Goal: Task Accomplishment & Management: Use online tool/utility

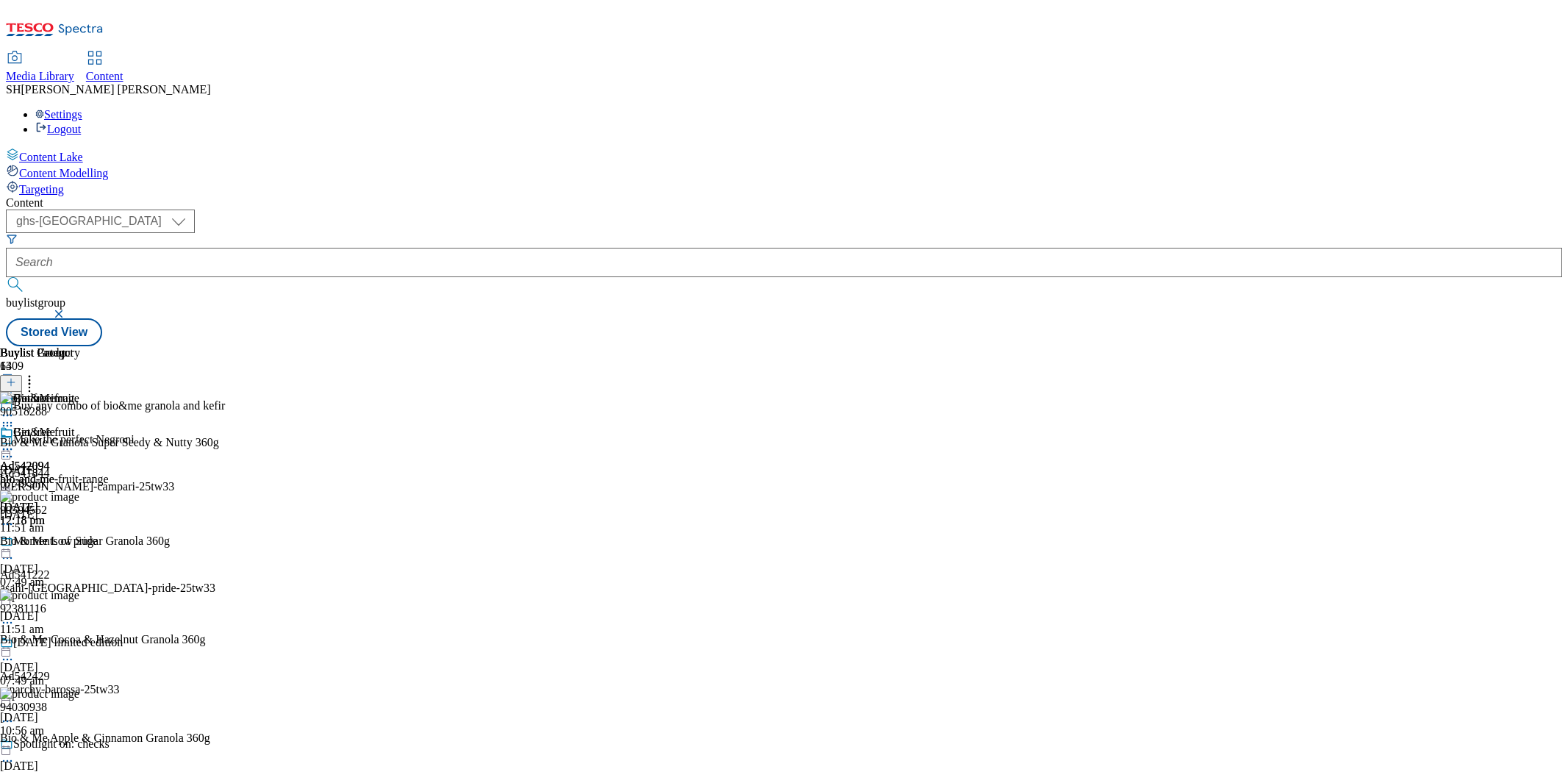
select select "ghs-uk"
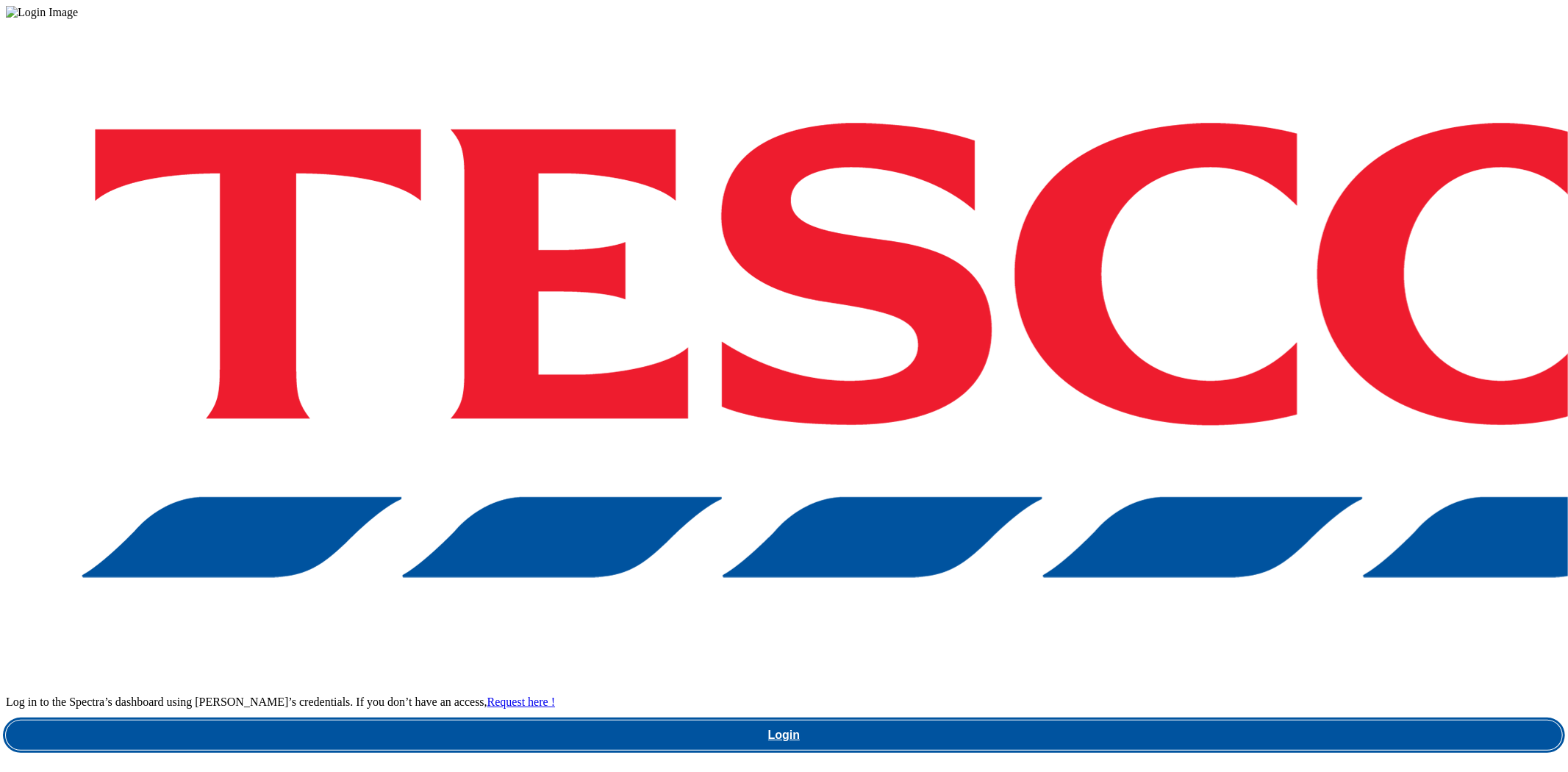
click at [1136, 720] on link "Login" at bounding box center [784, 734] width 1556 height 29
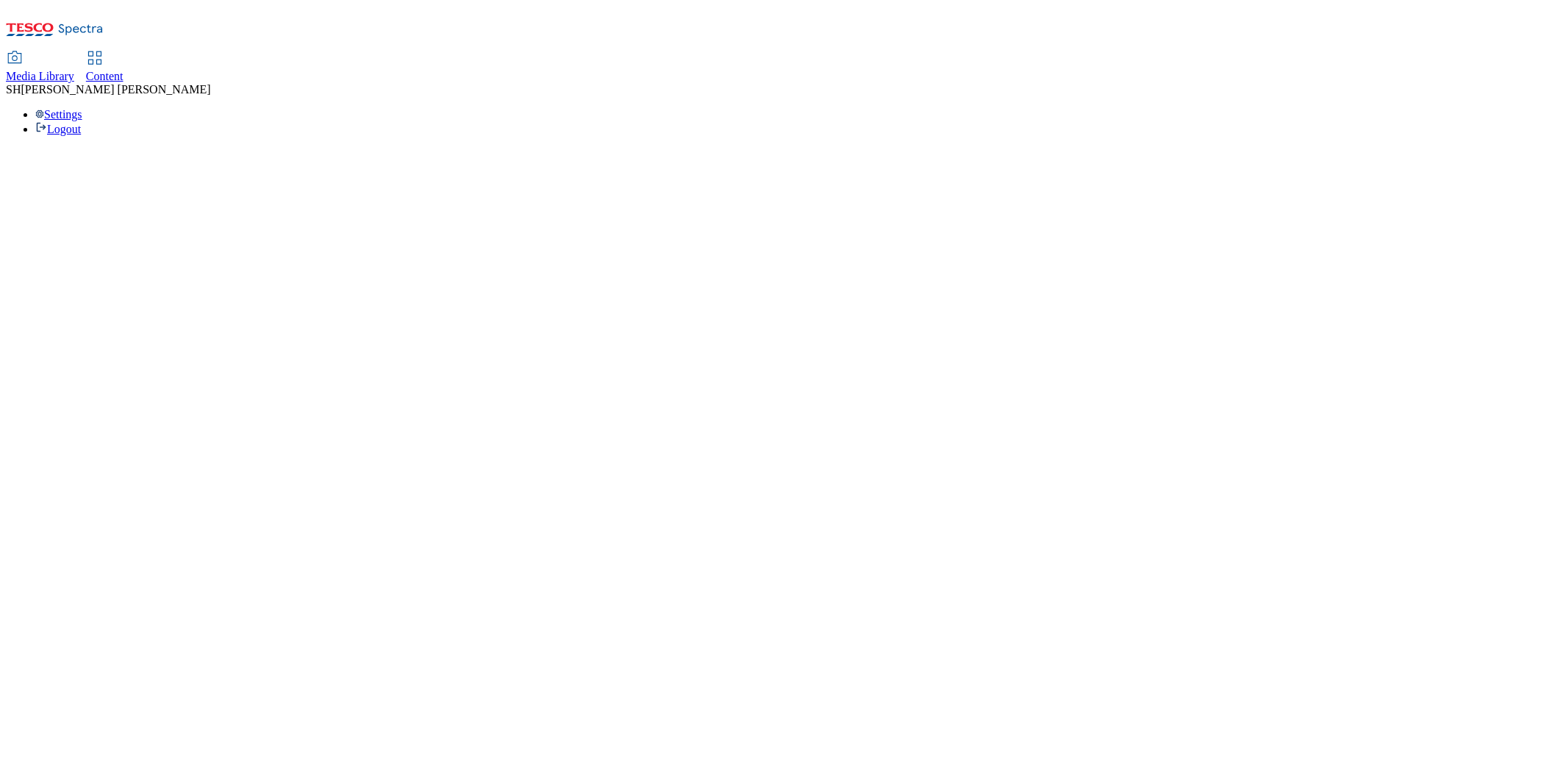
select select "ghs-uk"
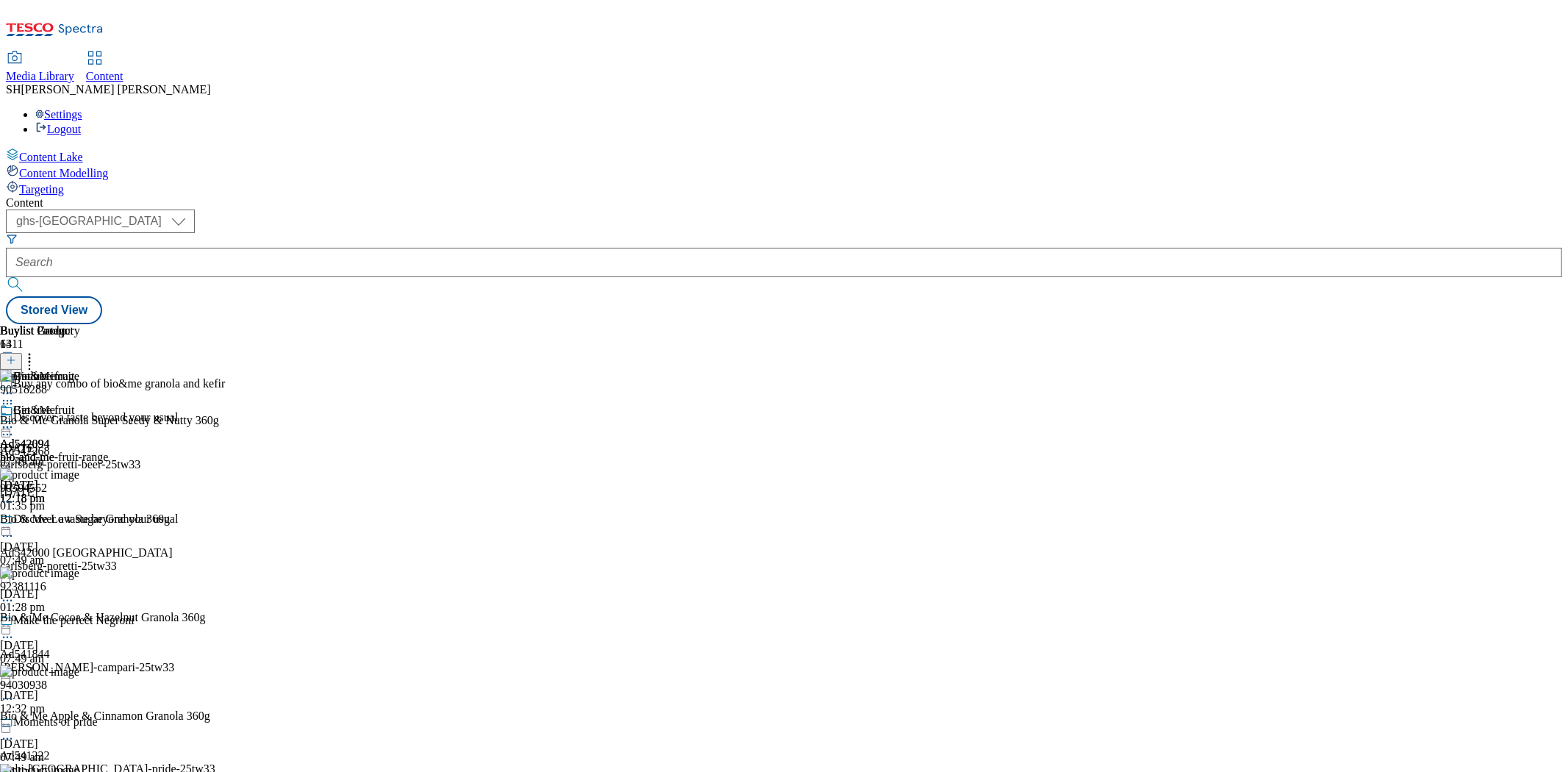
click at [296, 324] on div "Buylist Group 6411 Buy any combo of bio&me granola and kefir Discover a taste b…" at bounding box center [784, 324] width 1556 height 0
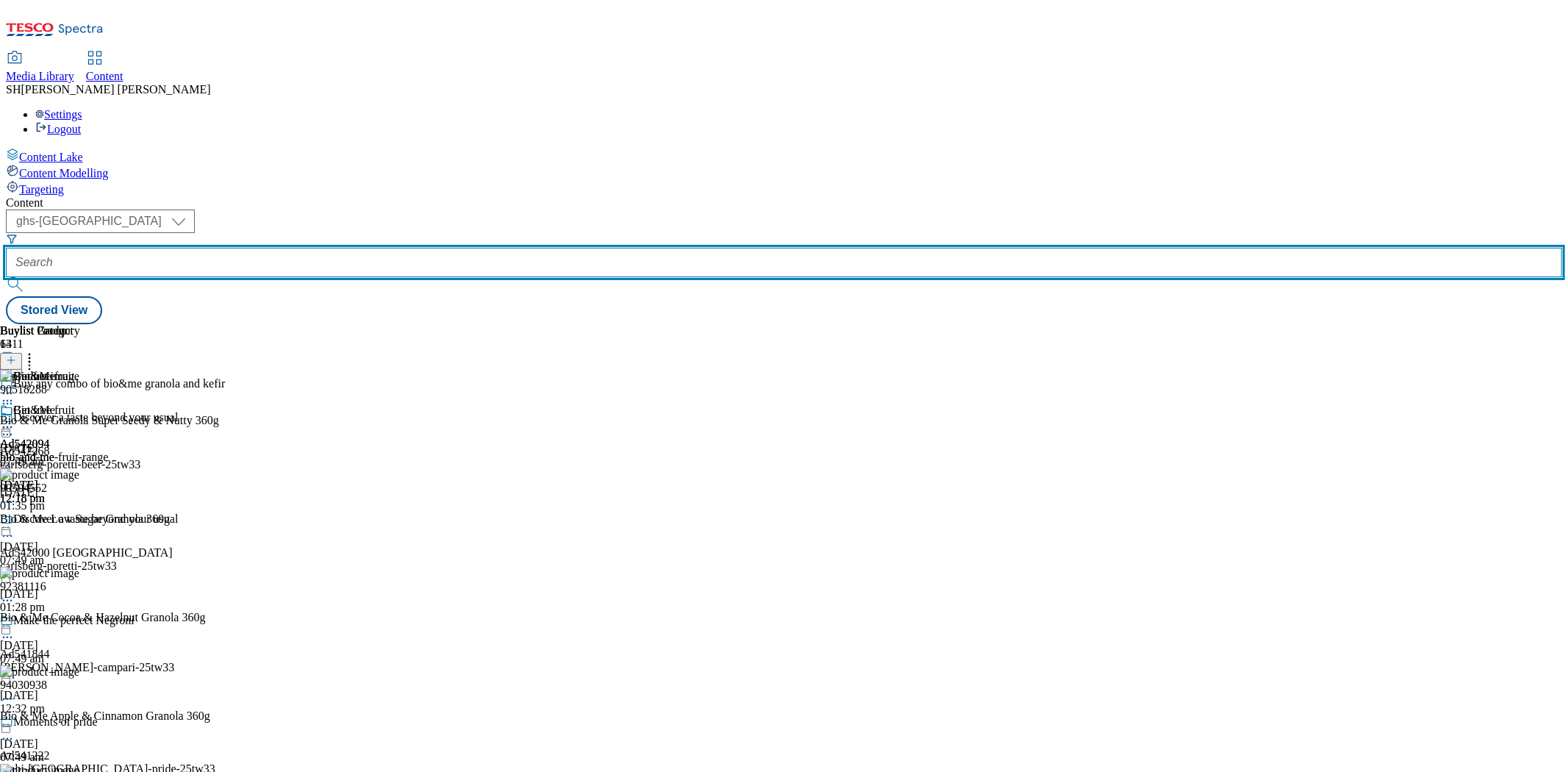
click at [346, 248] on input "text" at bounding box center [784, 262] width 1556 height 29
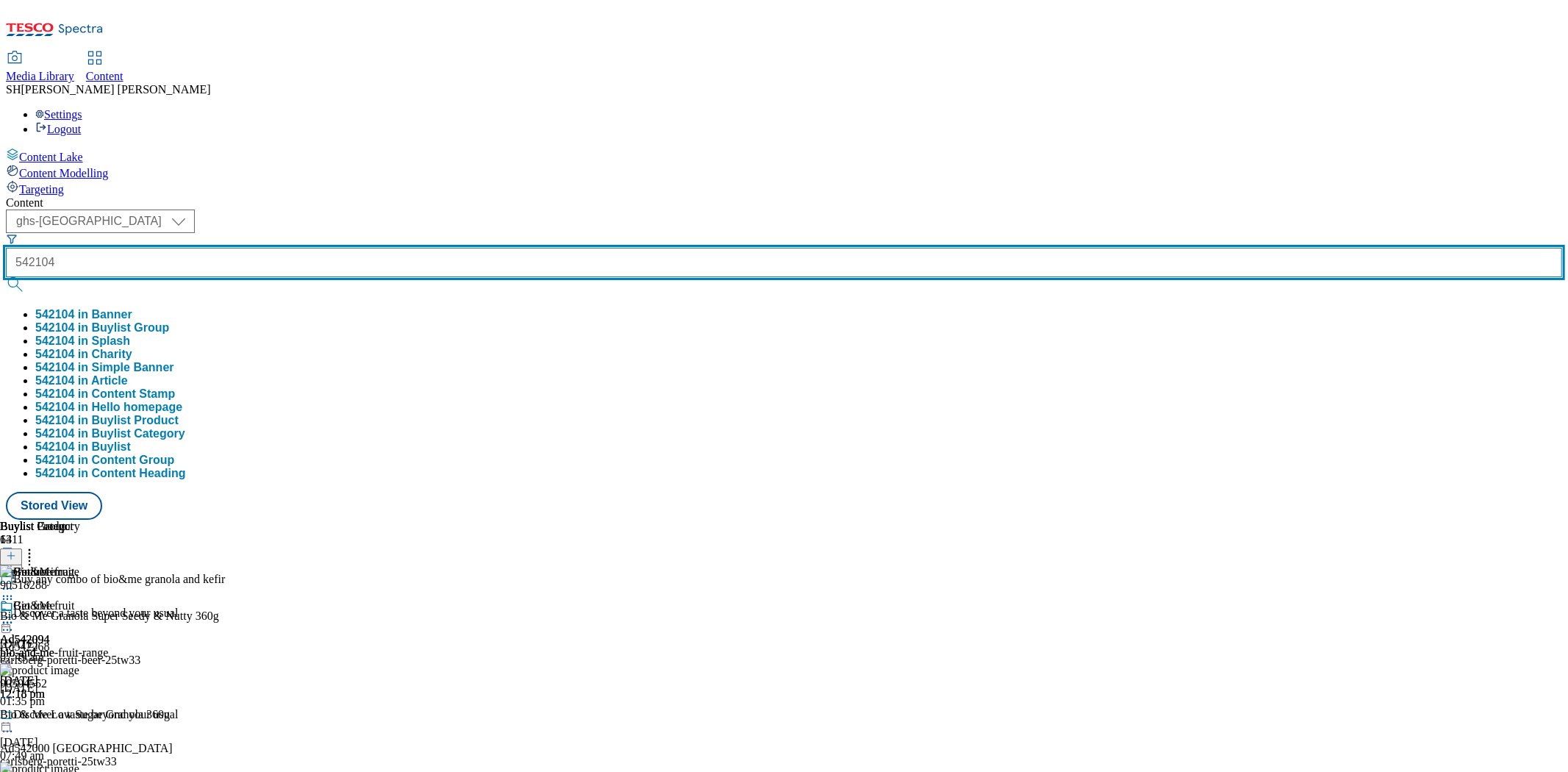
type input "542104"
click at [6, 277] on button "submit" at bounding box center [16, 284] width 21 height 15
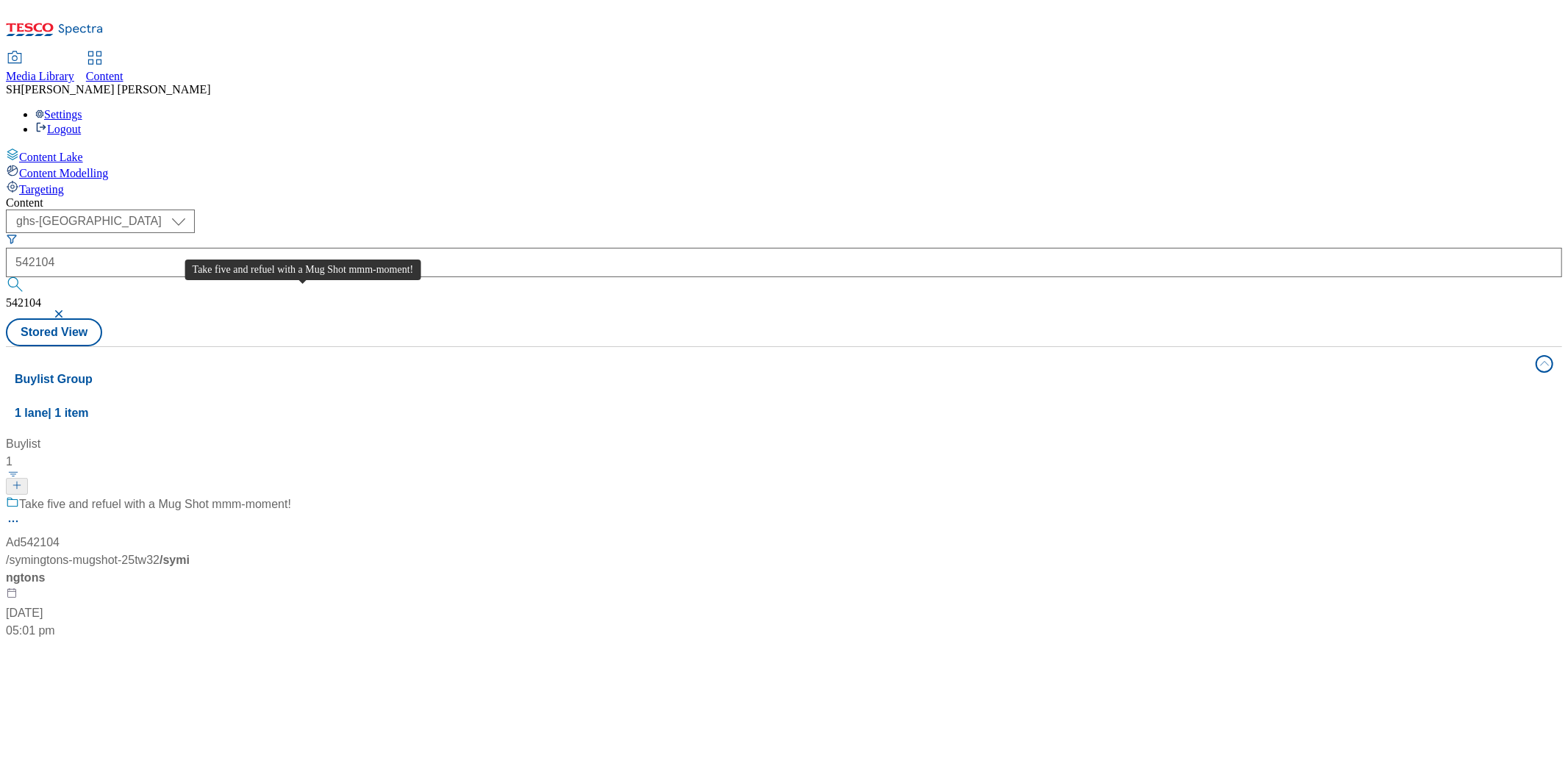
click at [248, 495] on span "Take five and refuel with a Mug Shot mmm-moment!" at bounding box center [155, 504] width 272 height 18
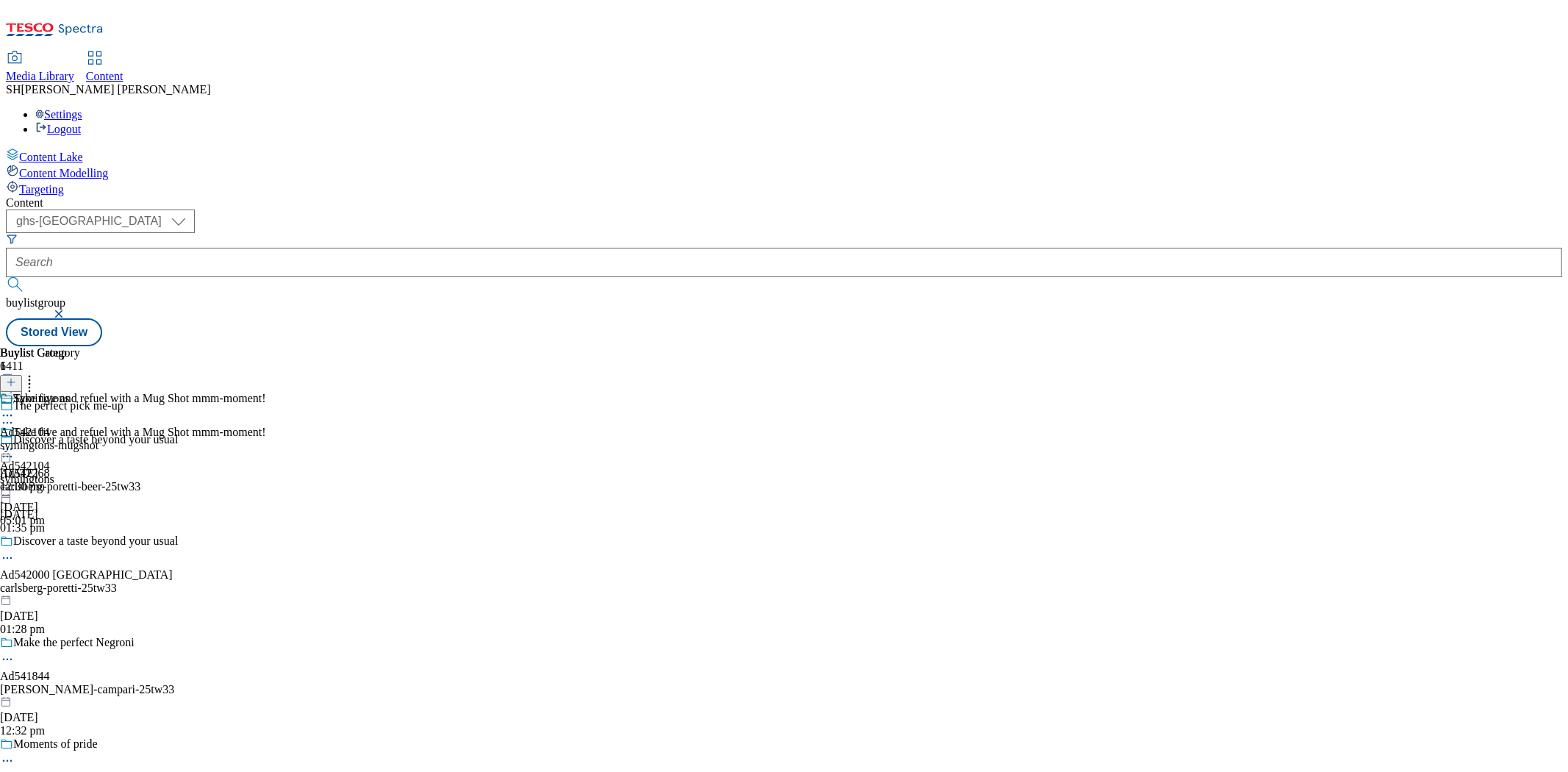
click at [99, 391] on div "Symingtons Ad542104 symingtons-mugshot 17 Sept 2025 12:00 pm" at bounding box center [49, 442] width 99 height 101
click at [15, 442] on icon at bounding box center [8, 449] width 15 height 15
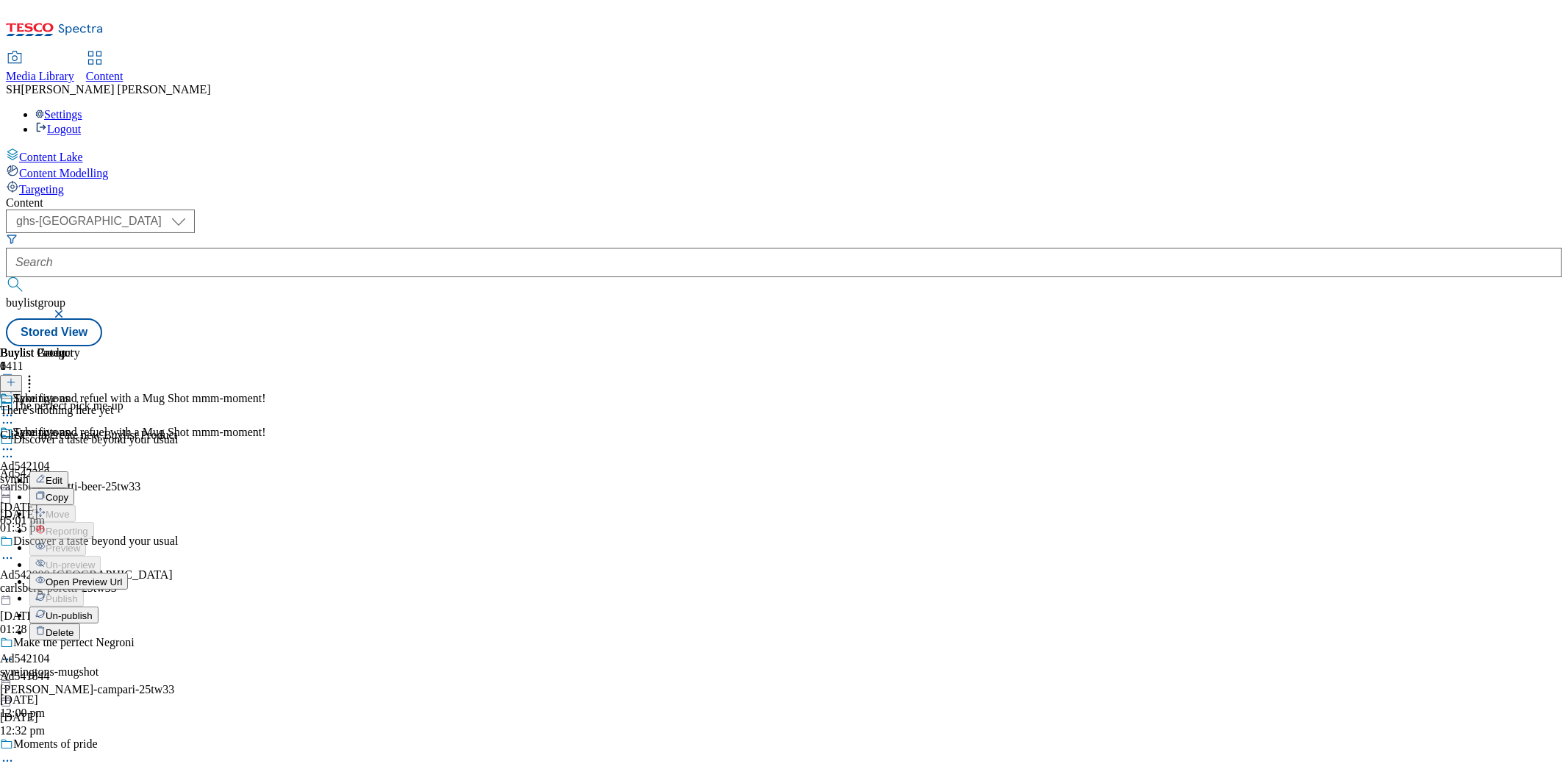
click at [122, 576] on span "Open Preview Url" at bounding box center [83, 581] width 76 height 11
click at [13, 448] on circle at bounding box center [11, 449] width 3 height 3
click at [93, 610] on span "Un-publish" at bounding box center [69, 615] width 47 height 11
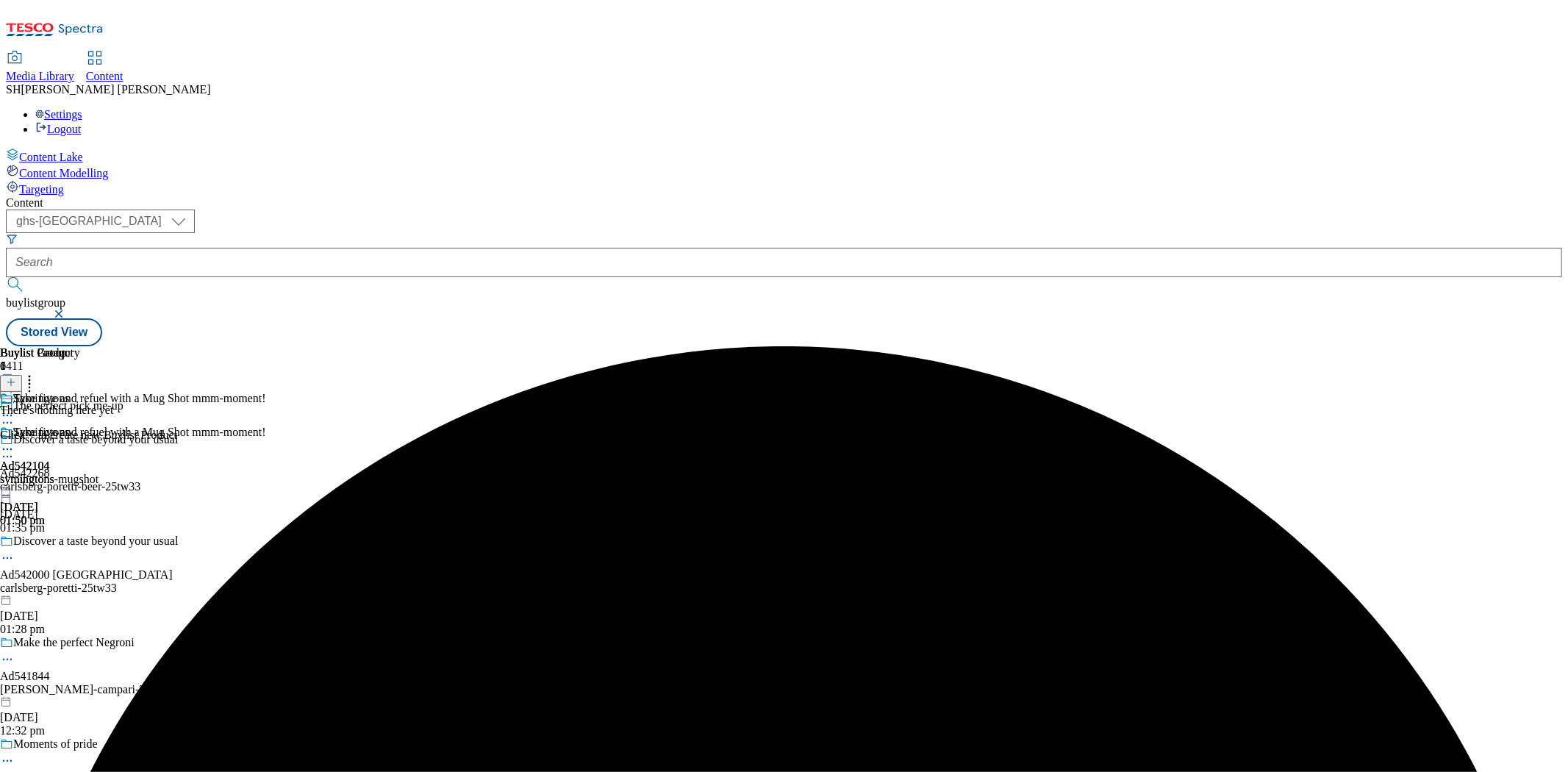
click at [15, 442] on icon at bounding box center [8, 449] width 15 height 15
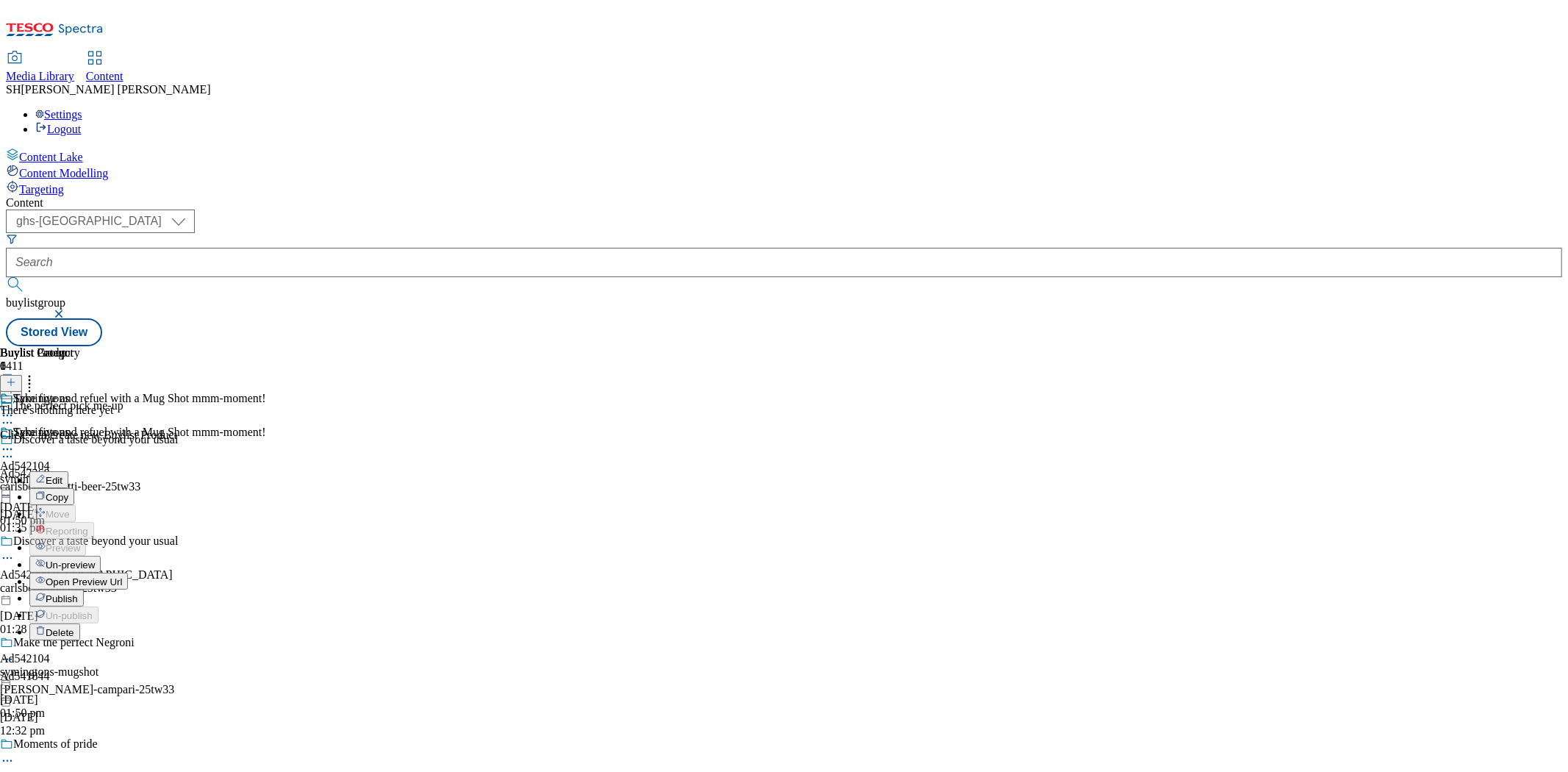
click at [95, 560] on span "Un-preview" at bounding box center [69, 565] width 49 height 11
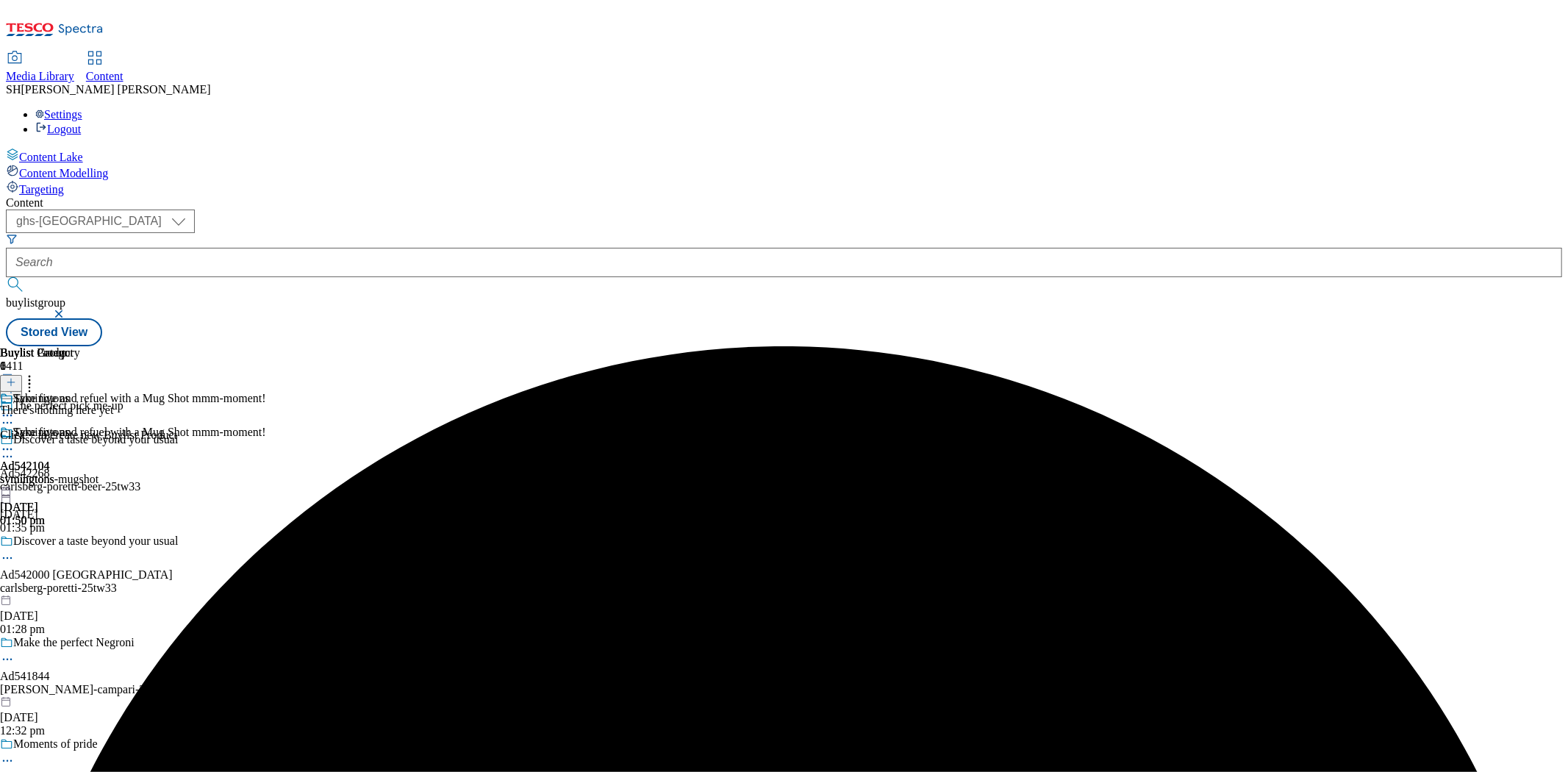
click at [16, 377] on icon at bounding box center [11, 382] width 10 height 10
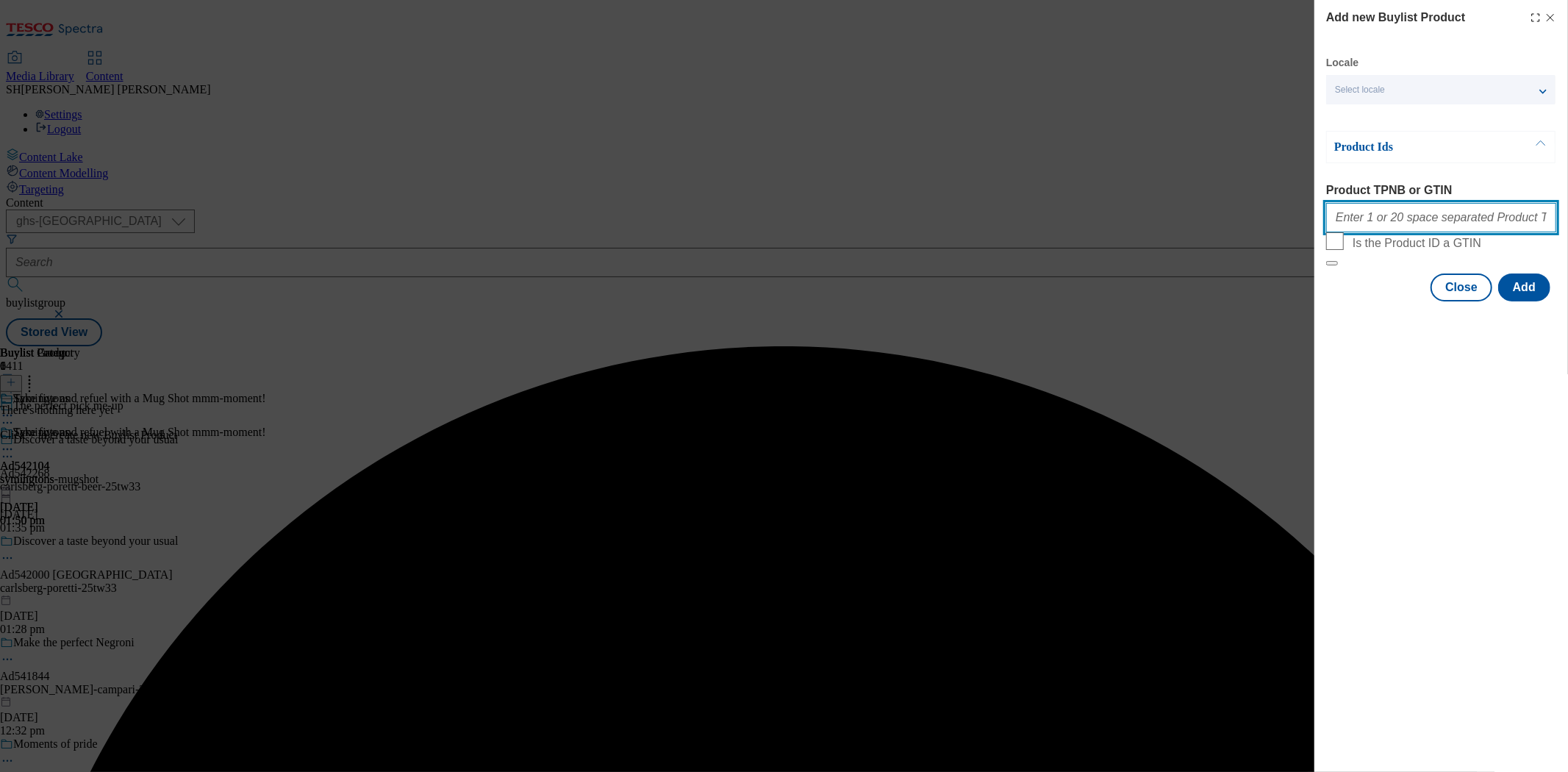
click at [1420, 230] on input "Product TPNB or GTIN" at bounding box center [1441, 217] width 230 height 29
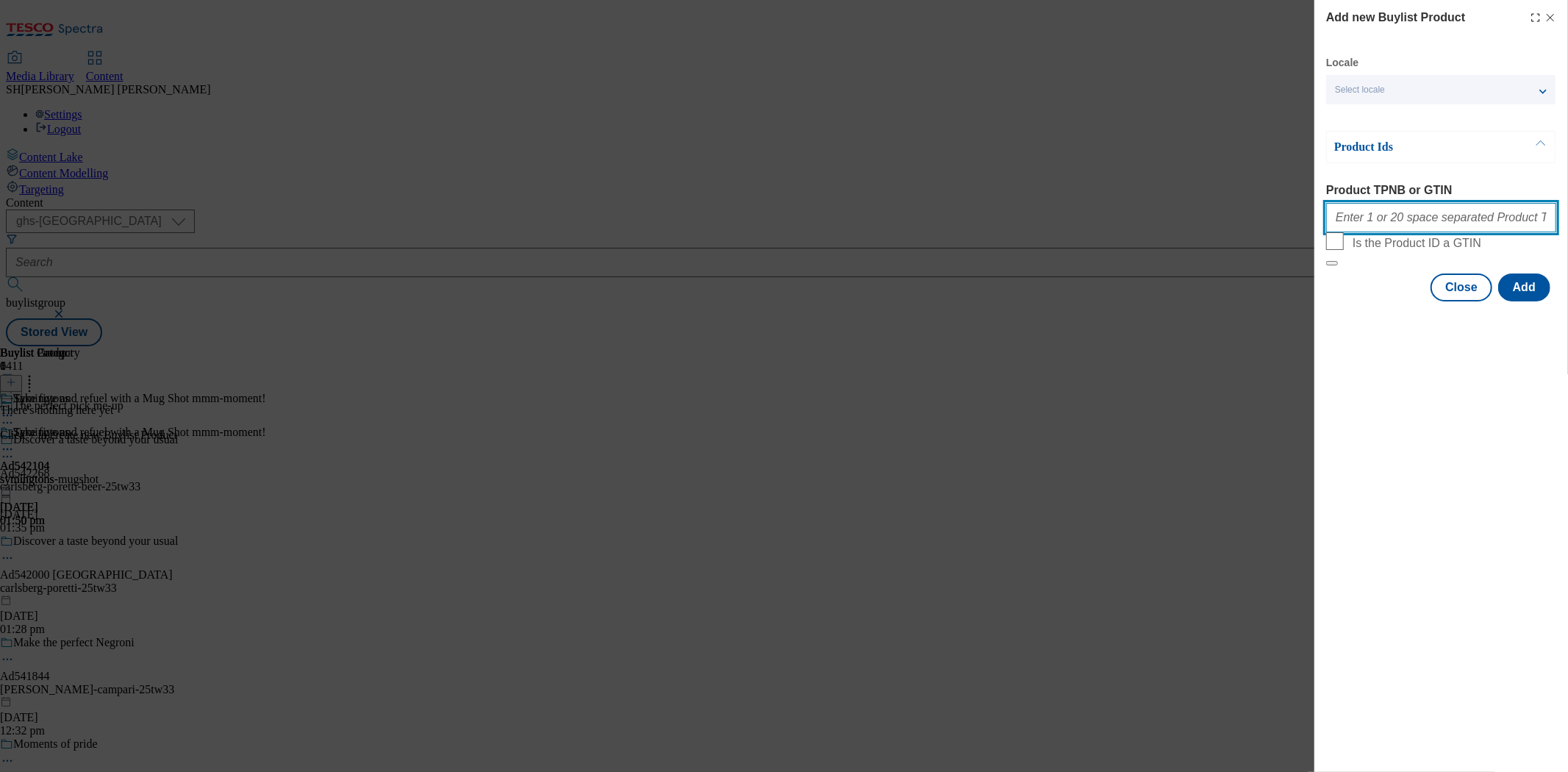
paste input "65891233"
type input "65891233"
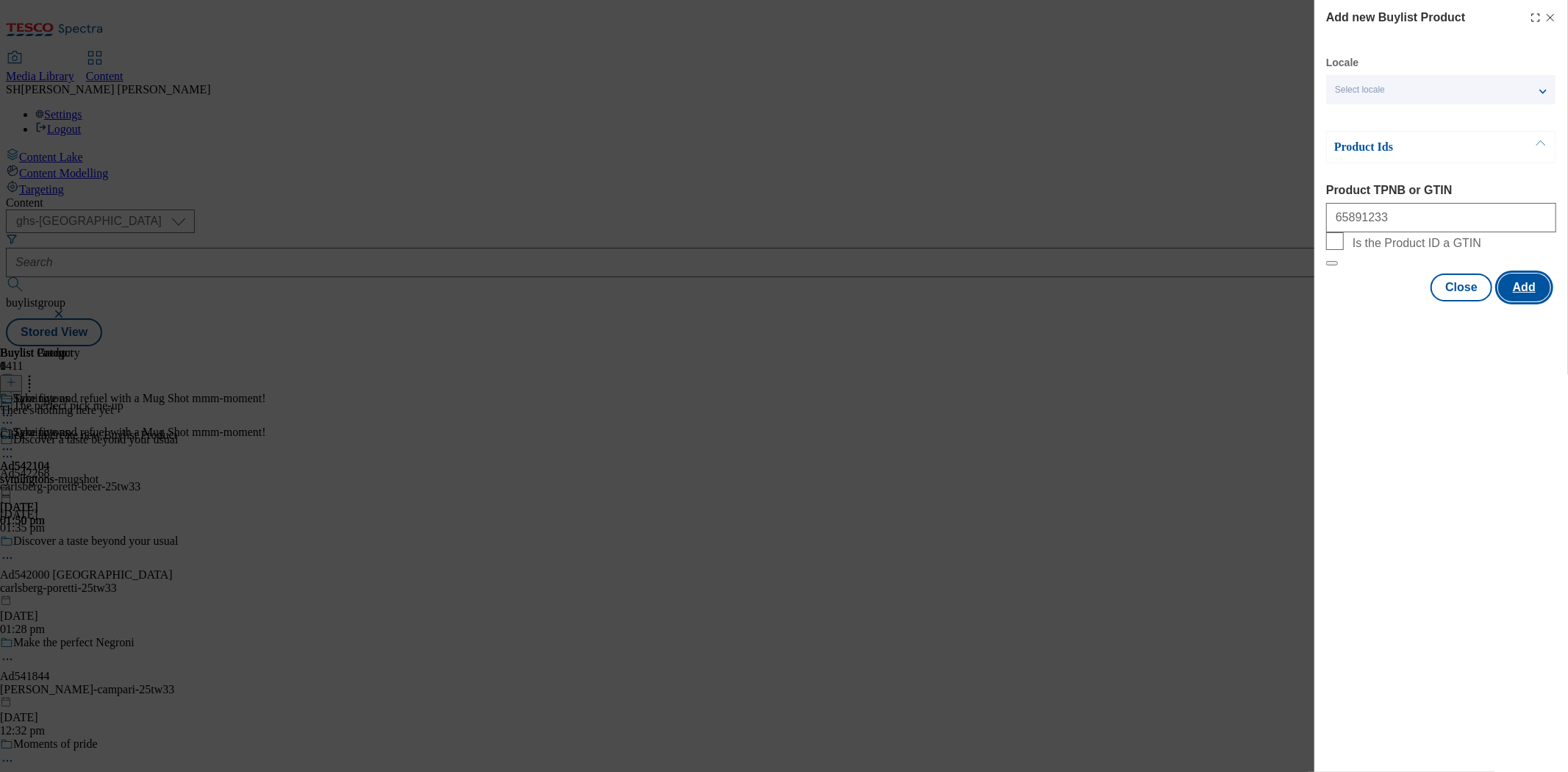
click at [1519, 301] on button "Add" at bounding box center [1524, 287] width 52 height 28
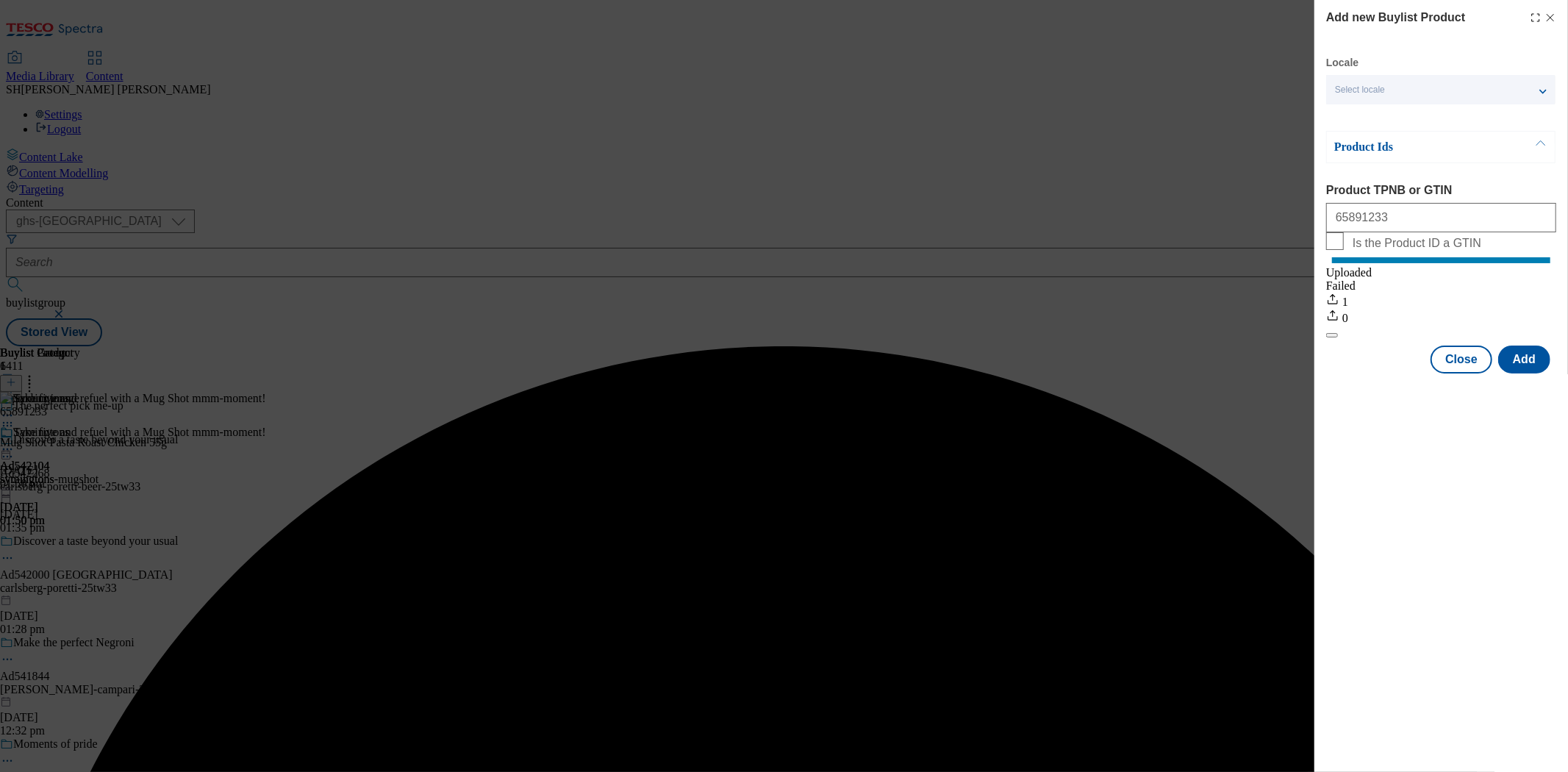
click at [954, 227] on div "Add new Buylist Product Locale Select locale English Welsh Product Ids Product …" at bounding box center [784, 386] width 1568 height 772
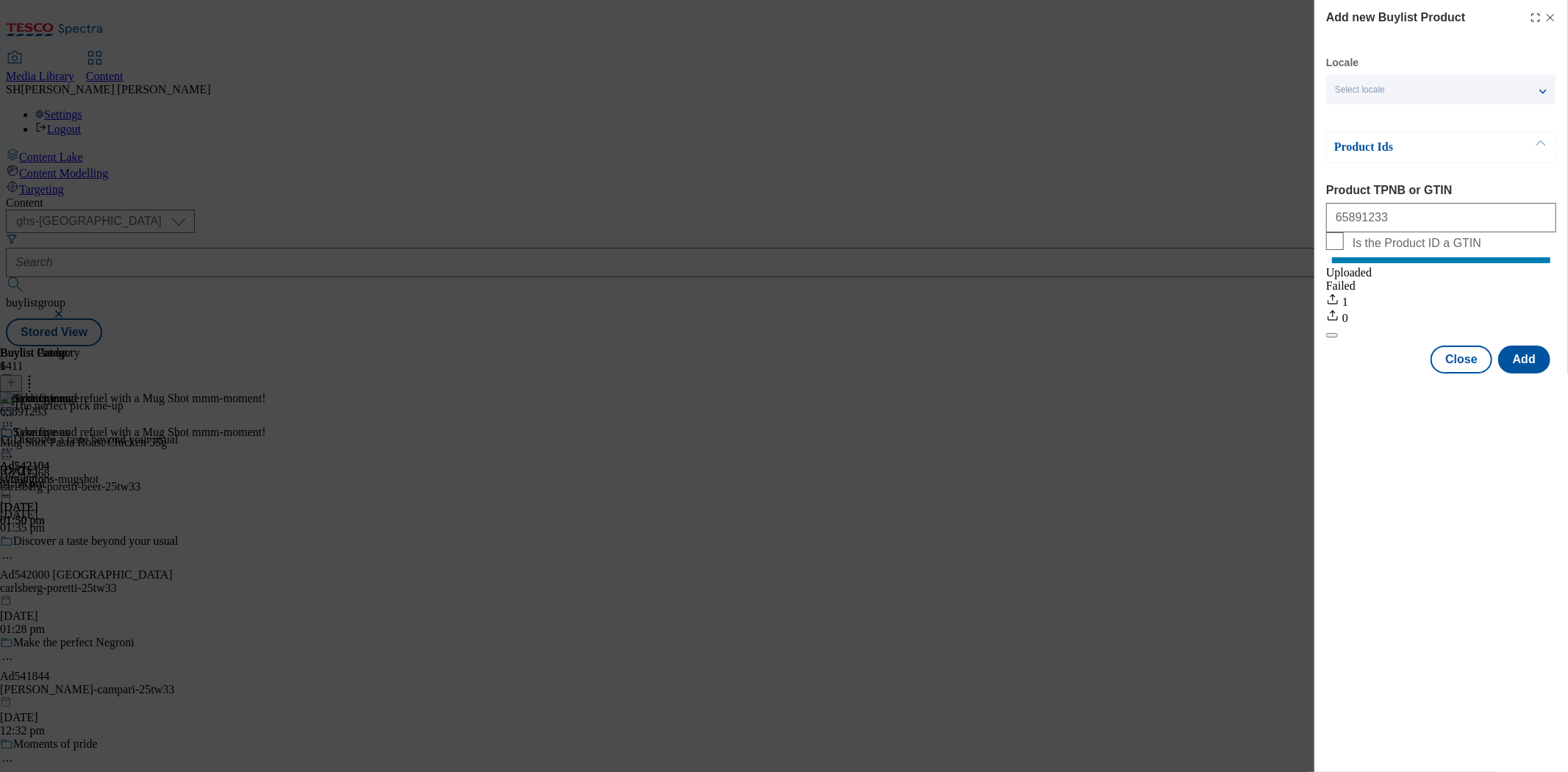
click at [1175, 430] on div "Add new Buylist Product Locale Select locale English Welsh Product Ids Product …" at bounding box center [784, 386] width 1568 height 772
click at [1465, 373] on button "Close" at bounding box center [1462, 359] width 62 height 28
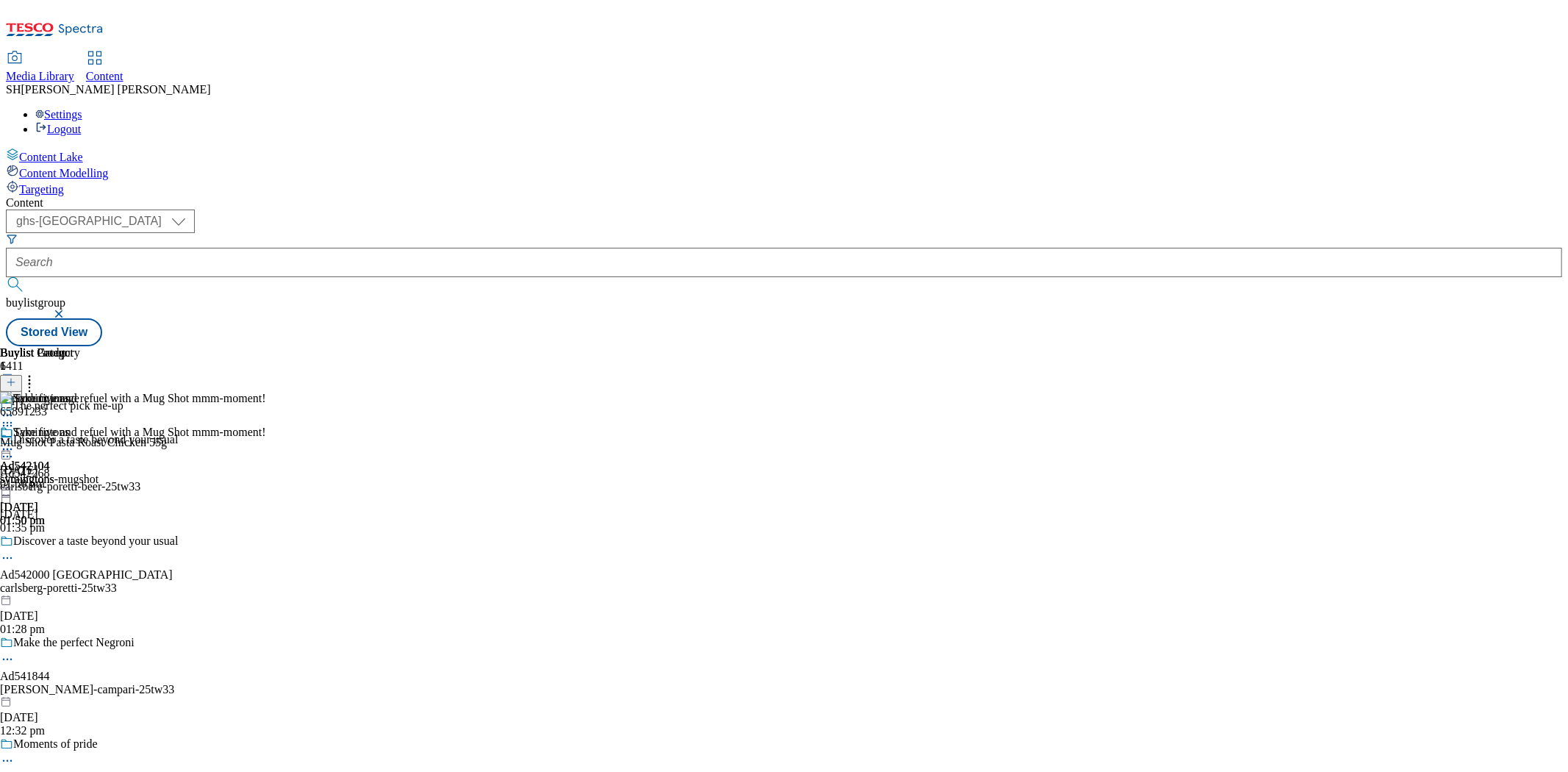
click at [15, 442] on icon at bounding box center [8, 449] width 15 height 15
click at [80, 542] on span "Preview" at bounding box center [62, 547] width 34 height 11
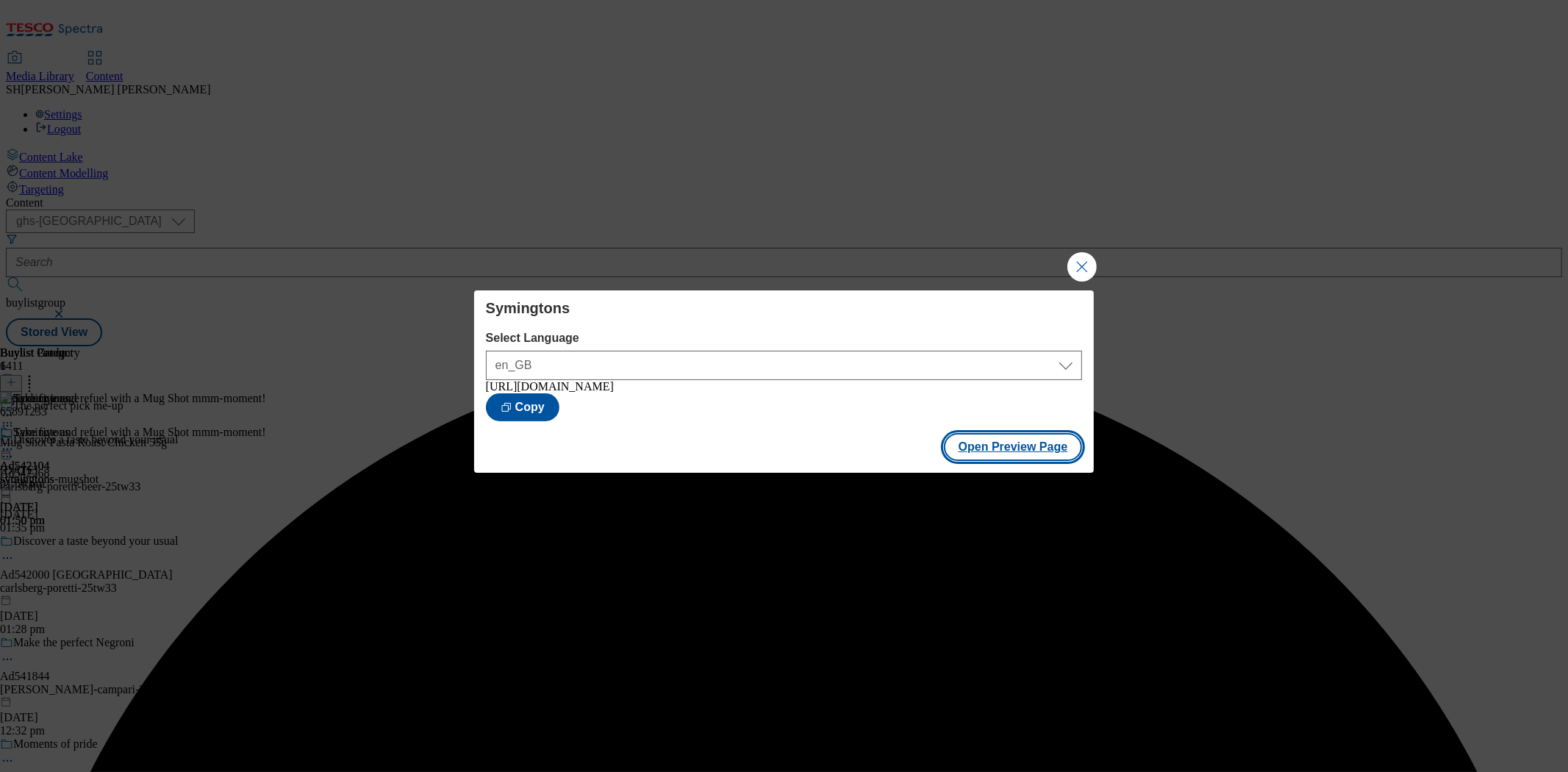
click at [1002, 456] on button "Open Preview Page" at bounding box center [1013, 447] width 139 height 28
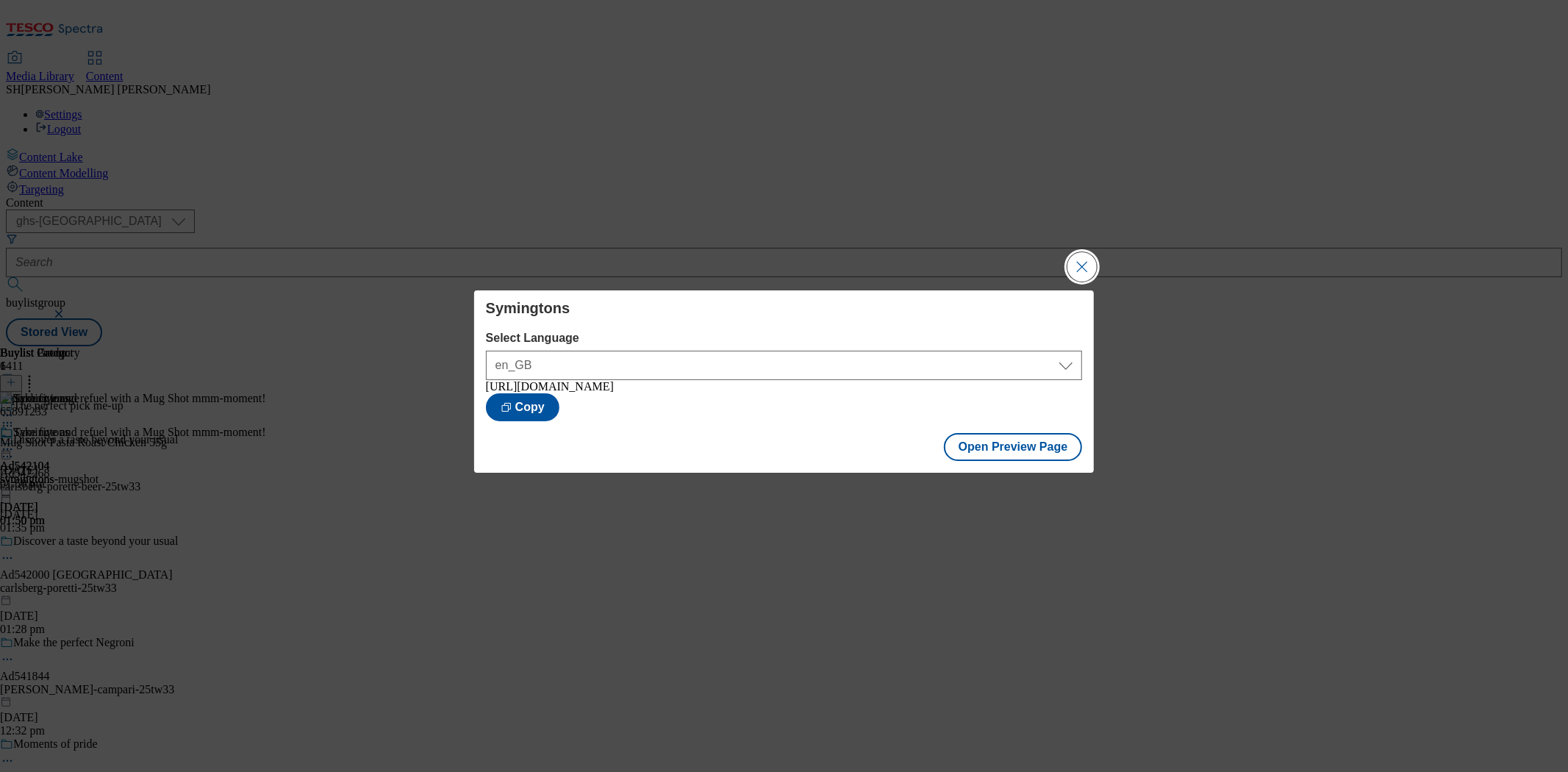
click at [1082, 263] on button "Close Modal" at bounding box center [1082, 266] width 29 height 29
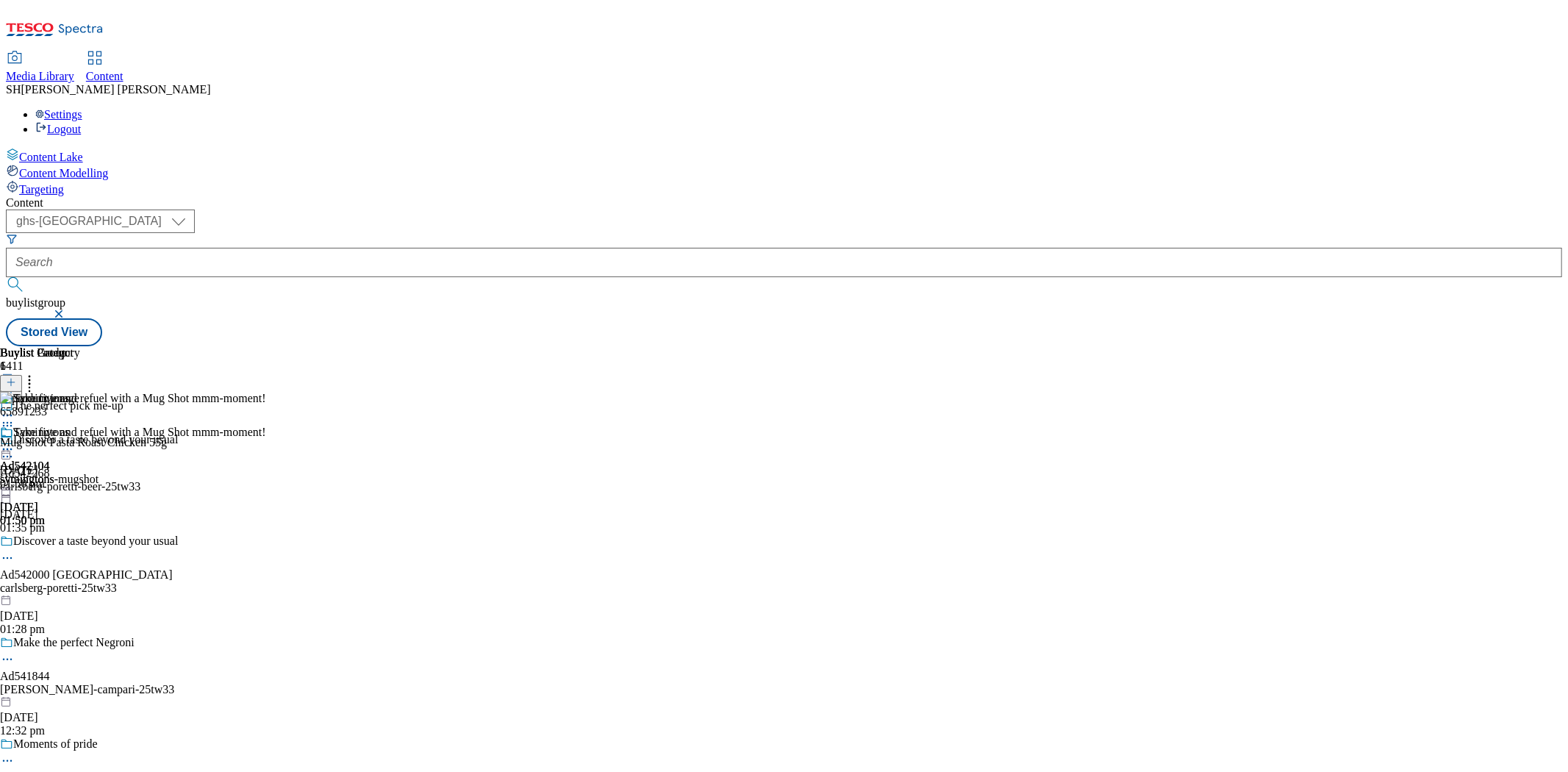
click at [15, 442] on icon at bounding box center [8, 449] width 15 height 15
click at [78, 593] on span "Publish" at bounding box center [61, 598] width 33 height 11
